Goal: Book appointment/travel/reservation

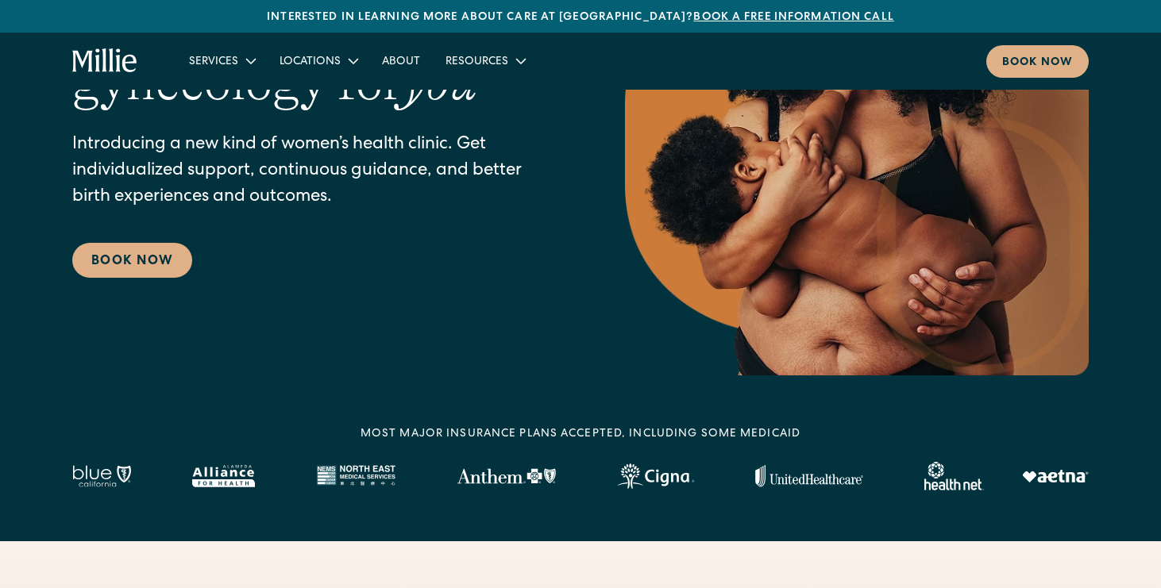
scroll to position [277, 0]
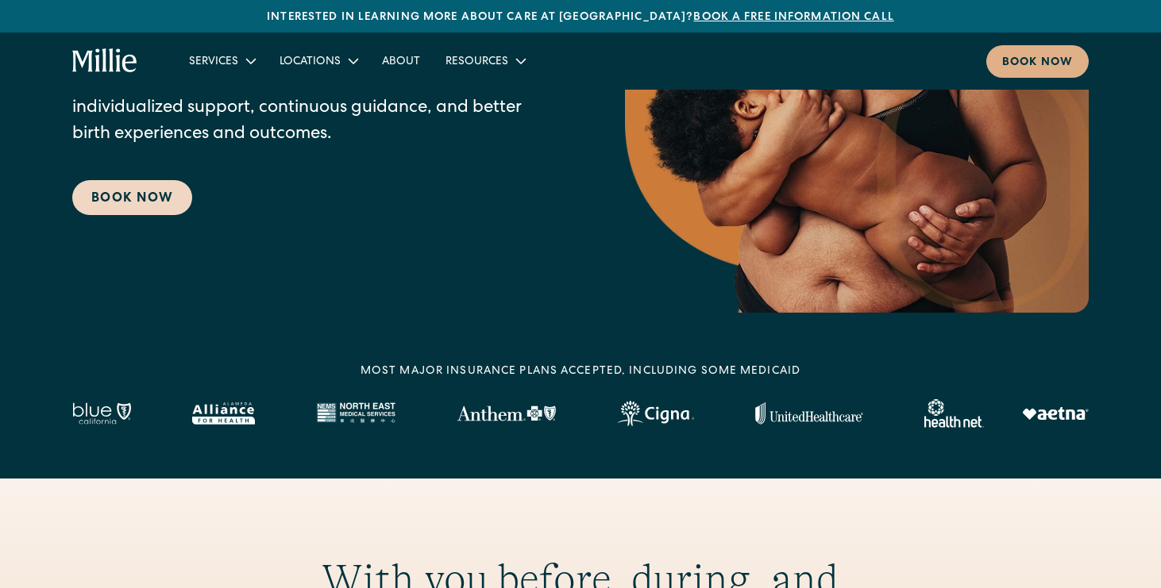
click at [161, 209] on link "Book Now" at bounding box center [132, 197] width 120 height 35
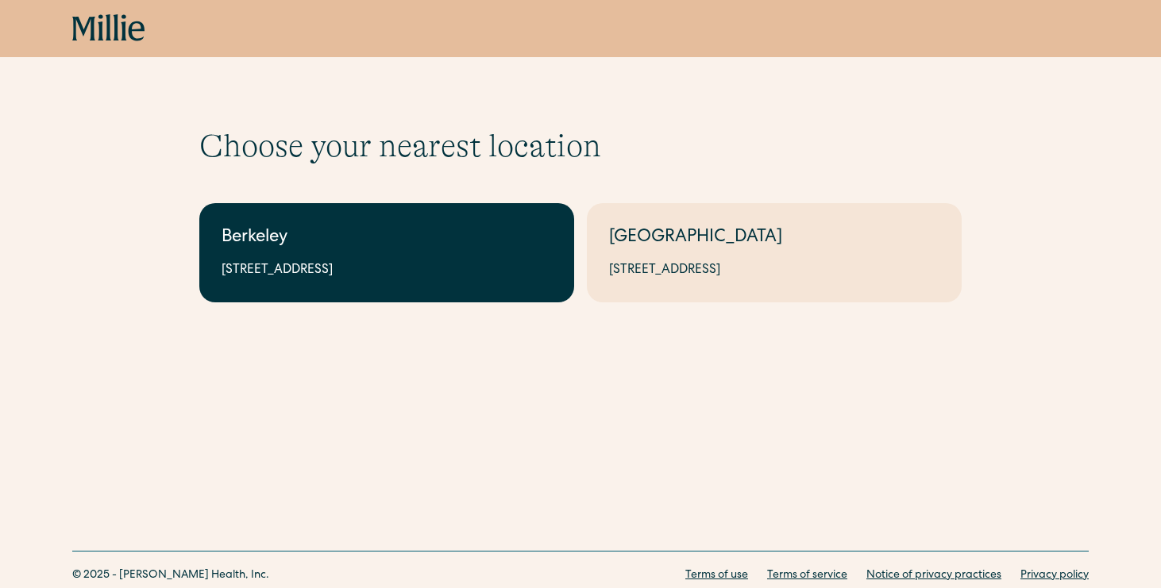
click at [433, 270] on div "2999 Regent St, Suite 524, Berkeley, CA 94705" at bounding box center [387, 270] width 330 height 19
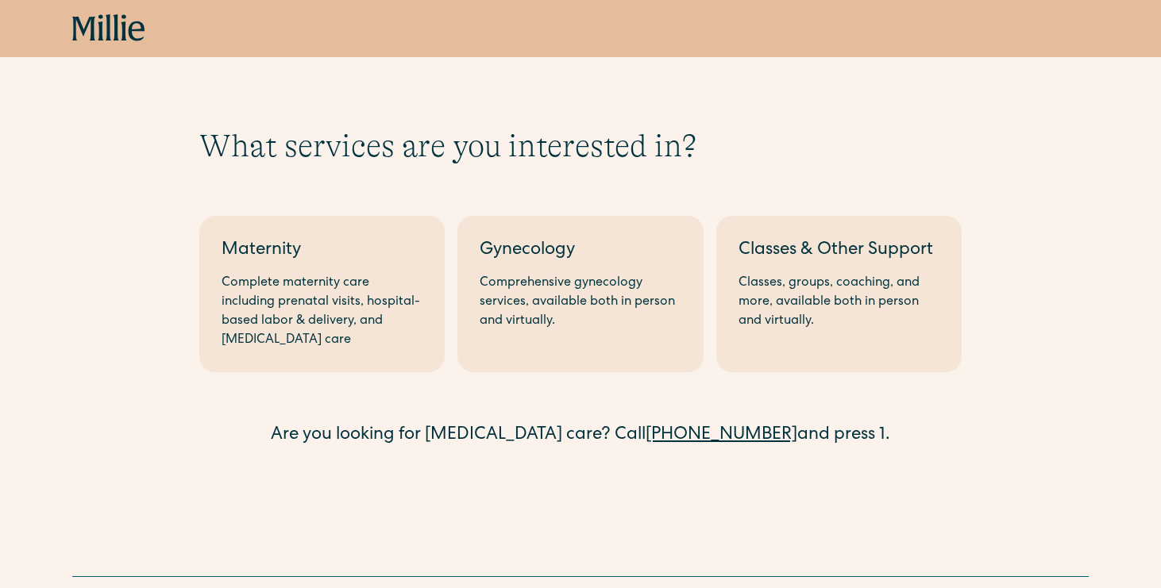
click at [433, 270] on link "Maternity Complete maternity care including prenatal visits, hospital-based lab…" at bounding box center [321, 294] width 245 height 156
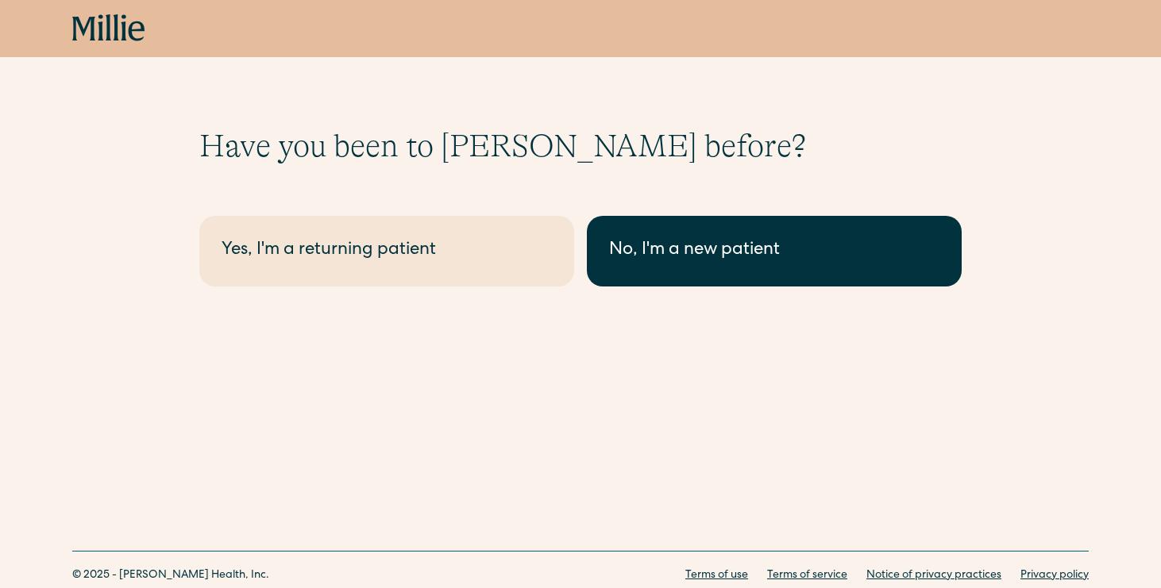
click at [591, 272] on link "No, I'm a new patient" at bounding box center [774, 251] width 375 height 71
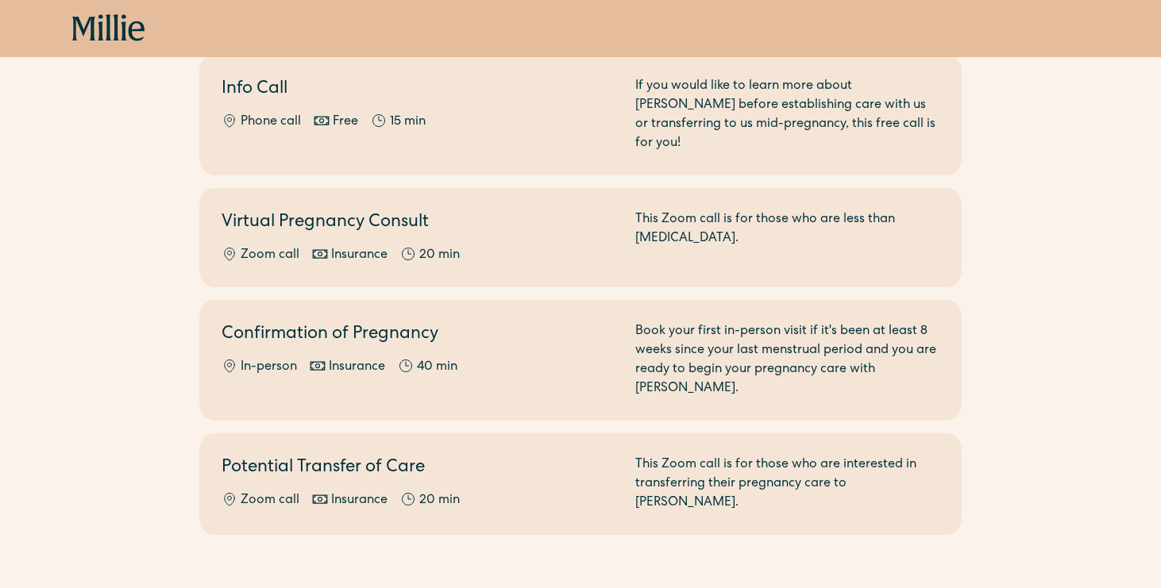
scroll to position [200, 0]
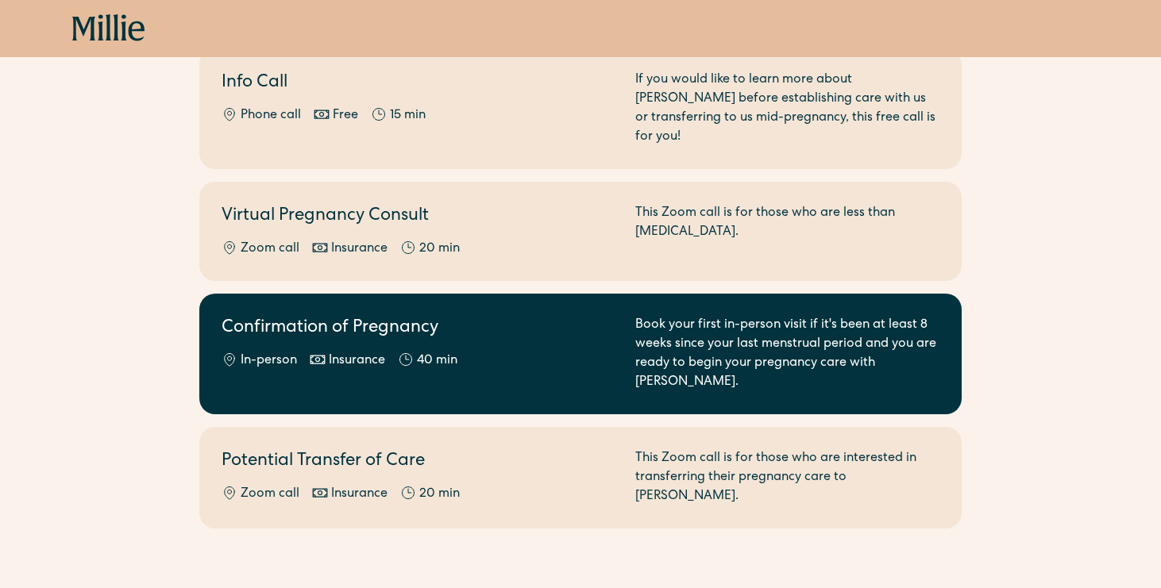
click at [570, 316] on h2 "Confirmation of Pregnancy" at bounding box center [419, 329] width 395 height 26
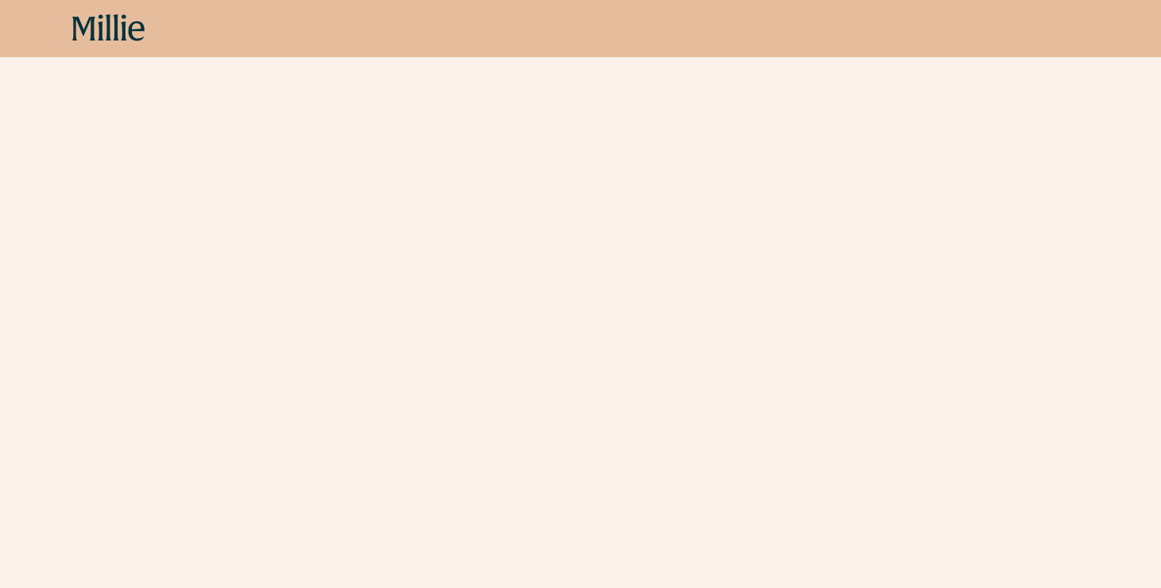
scroll to position [674, 0]
